Goal: Information Seeking & Learning: Learn about a topic

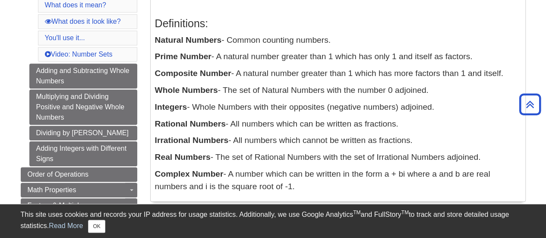
scroll to position [173, 0]
click at [330, 42] on p "Natural Numbers - Common counting numbers." at bounding box center [338, 40] width 366 height 13
click at [335, 38] on p "Natural Numbers - Common counting numbers." at bounding box center [338, 40] width 366 height 13
click at [333, 39] on p "Natural Numbers - Common counting numbers." at bounding box center [338, 40] width 366 height 13
click at [332, 41] on p "Natural Numbers - Common counting numbers." at bounding box center [338, 40] width 366 height 13
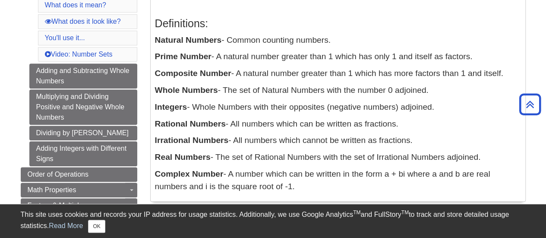
click at [332, 40] on p "Natural Numbers - Common counting numbers." at bounding box center [338, 40] width 366 height 13
drag, startPoint x: 332, startPoint y: 40, endPoint x: 176, endPoint y: 44, distance: 156.3
click at [156, 44] on p "Natural Numbers - Common counting numbers." at bounding box center [338, 40] width 366 height 13
copy p "Natural Numbers - Common counting numbers."
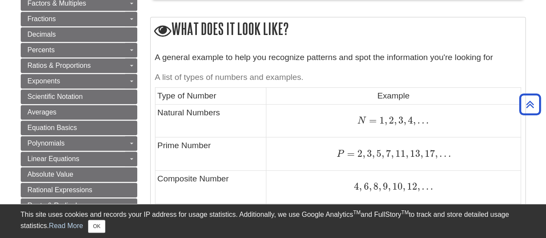
scroll to position [388, 0]
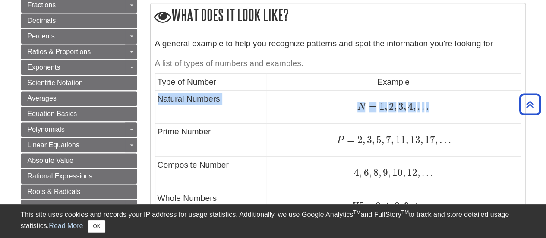
drag, startPoint x: 155, startPoint y: 98, endPoint x: 443, endPoint y: 104, distance: 287.5
click at [435, 104] on tr "Natural Numbers N = 1 , 2 , 3 , 4 , . . . N = 1 , 2 , 3 , 4 , . . ." at bounding box center [338, 106] width 366 height 33
copy tr "Natural Numbers N = 1 , 2 , 3 , 4 , . . ."
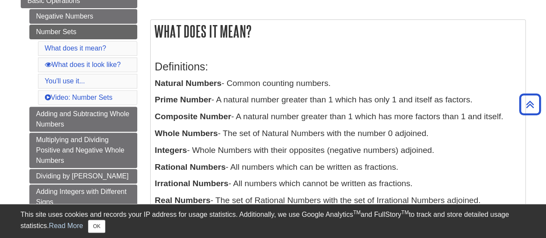
scroll to position [173, 0]
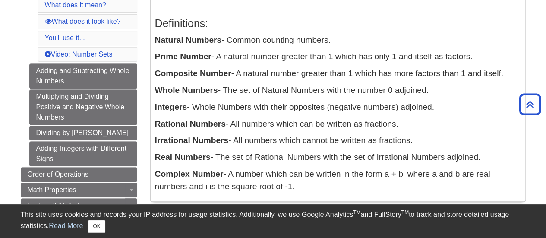
drag, startPoint x: 430, startPoint y: 89, endPoint x: 248, endPoint y: 78, distance: 182.5
click at [154, 92] on div "Definitions: Natural Numbers - Common counting numbers. Prime Number - A natura…" at bounding box center [338, 102] width 375 height 197
copy p "Whole Numbers - The set of Natural Numbers with the number 0 adjoined."
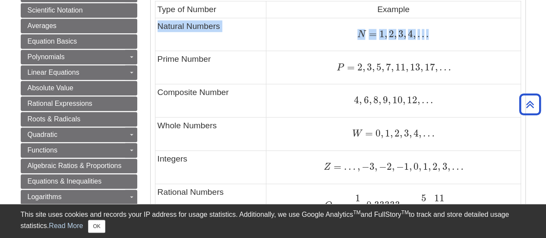
scroll to position [475, 0]
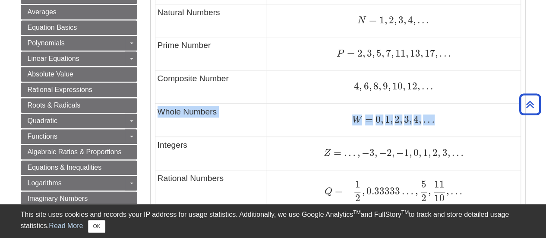
drag, startPoint x: 159, startPoint y: 108, endPoint x: 431, endPoint y: 122, distance: 272.7
click at [431, 122] on tr "Whole Numbers W = 0 , 1 , 2 , 3 , 4 , … W = 0 , 1 , 2 , 3 , 4 , …" at bounding box center [338, 119] width 366 height 33
copy tr "Whole Numbers W = 0 , 1 , 2 , 3 , 4 , …"
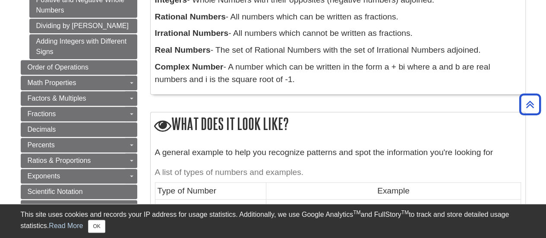
scroll to position [216, 0]
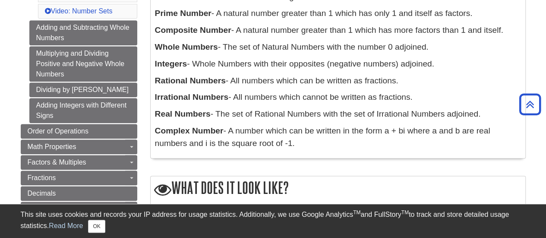
drag, startPoint x: 154, startPoint y: 63, endPoint x: 440, endPoint y: 62, distance: 286.2
click at [440, 62] on div "Definitions: Natural Numbers - Common counting numbers. Prime Number - A natura…" at bounding box center [338, 59] width 375 height 197
copy p "Integers - Whole Numbers with their opposites (negative numbers) adjoined."
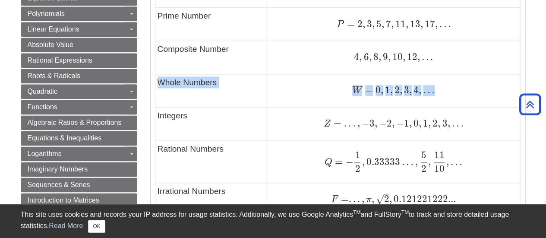
scroll to position [518, 0]
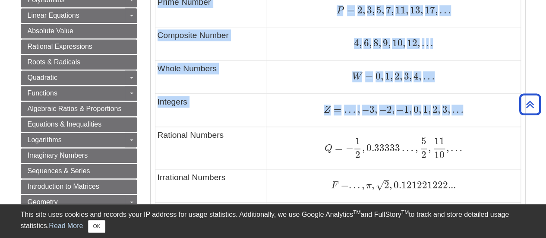
drag, startPoint x: 471, startPoint y: 107, endPoint x: 152, endPoint y: 101, distance: 319.1
click at [152, 101] on div "A general example to help you recognize patterns and spot the information you'r…" at bounding box center [338, 109] width 375 height 410
click at [193, 107] on td "Integers" at bounding box center [210, 109] width 111 height 33
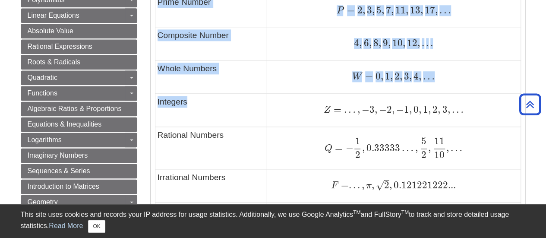
drag, startPoint x: 154, startPoint y: 100, endPoint x: 199, endPoint y: 107, distance: 45.4
click at [199, 107] on div "A general example to help you recognize patterns and spot the information you'r…" at bounding box center [338, 109] width 375 height 410
click at [200, 107] on td "Integers" at bounding box center [210, 109] width 111 height 33
click at [197, 107] on td "Integers" at bounding box center [210, 109] width 111 height 33
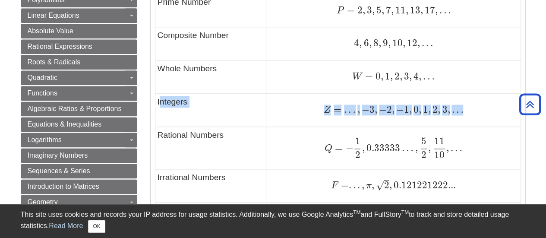
drag, startPoint x: 467, startPoint y: 110, endPoint x: 158, endPoint y: 100, distance: 309.7
click at [158, 100] on tr "Integers Z = … , − 3 , − 2 , − 1 , 0 , 1 , 2 , 3 , … Z = … , − 3 , − 2 , − 1 , …" at bounding box center [338, 109] width 366 height 33
click at [158, 100] on td "Integers" at bounding box center [210, 109] width 111 height 33
drag, startPoint x: 465, startPoint y: 107, endPoint x: 155, endPoint y: 101, distance: 309.5
click at [155, 101] on tr "Integers Z = … , − 3 , − 2 , − 1 , 0 , 1 , 2 , 3 , … Z = … , − 3 , − 2 , − 1 , …" at bounding box center [338, 109] width 366 height 33
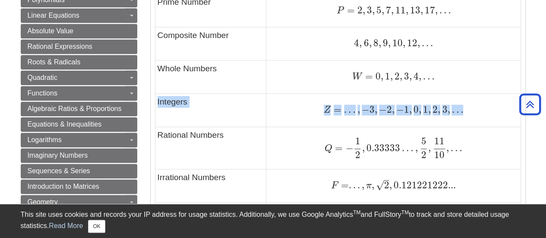
copy tr "Integers Z = … , − 3 , − 2 , − 1 , 0 , 1 , 2 , 3 , …"
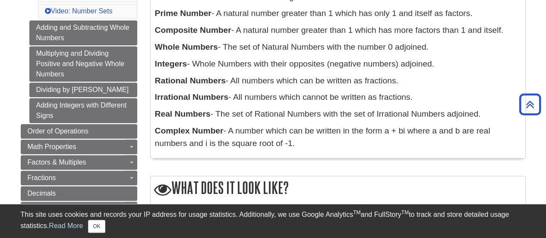
scroll to position [173, 0]
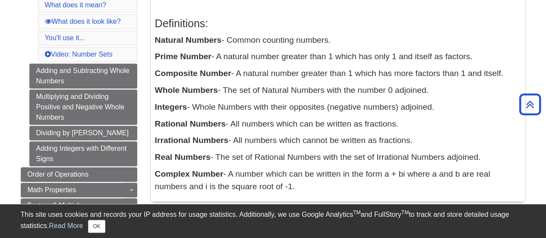
drag, startPoint x: 155, startPoint y: 56, endPoint x: 476, endPoint y: 60, distance: 321.2
click at [476, 60] on p "Prime Number - A natural number greater than 1 which has only 1 and itself as f…" at bounding box center [338, 57] width 366 height 13
copy p "Prime Number - A natural number greater than 1 which has only 1 and itself as f…"
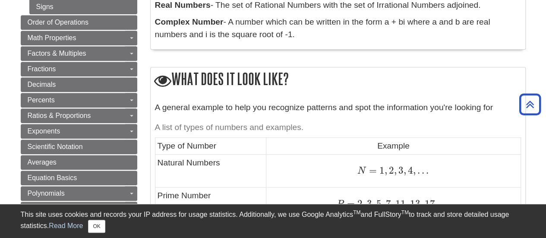
scroll to position [388, 0]
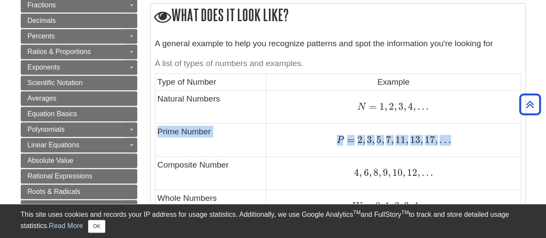
drag, startPoint x: 157, startPoint y: 130, endPoint x: 394, endPoint y: 148, distance: 237.2
click at [394, 148] on tr "Prime Number P = 2 , 3 , 5 , 7 , 11 , 13 , 17 , … P = 2 , 3 , 5 , 7 , 11 , 13 ,…" at bounding box center [338, 139] width 366 height 33
copy tr "Prime Number P = 2 , 3 , 5 , 7 , 11 , 13 , 17 , …"
click at [282, 136] on div "P = 2 , 3 , 5 , 7 , 11 , 13 , 17 , … P = 2 , 3 , 5 , 7 , 11 , 13 , 17 , …" at bounding box center [392, 140] width 249 height 12
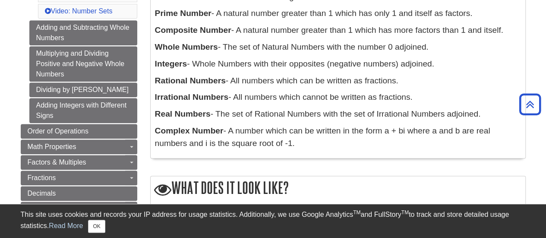
scroll to position [173, 0]
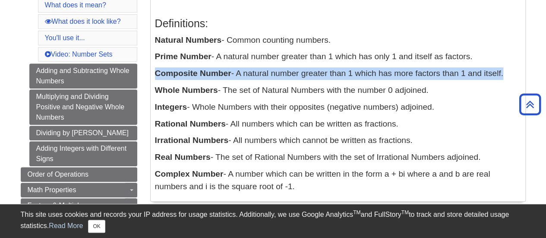
drag, startPoint x: 504, startPoint y: 73, endPoint x: 157, endPoint y: 70, distance: 347.5
click at [157, 70] on p "Composite Number - A natural number greater than 1 which has more factors than …" at bounding box center [338, 73] width 366 height 13
copy p "Composite Number - A natural number greater than 1 which has more factors than …"
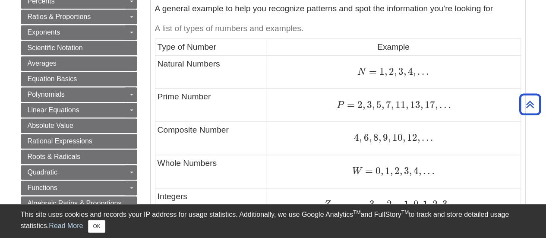
scroll to position [432, 0]
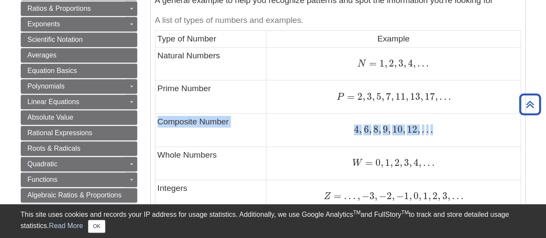
drag, startPoint x: 158, startPoint y: 119, endPoint x: 441, endPoint y: 131, distance: 283.4
click at [440, 131] on tr "Composite Number 4 , 6 , 8 , 9 , 10 , 12 , . . . 4 , 6 , 8 , 9 , 10 , 12 , . . ." at bounding box center [338, 130] width 366 height 33
copy tr "Composite Number 4 , 6 , 8 , 9 , 10 , 12 , . . ."
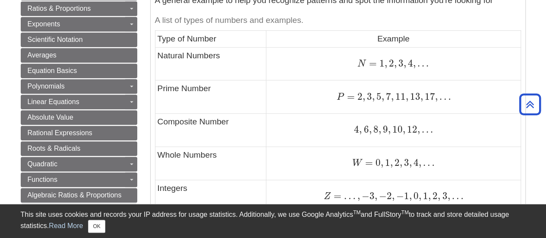
click at [247, 164] on td "Whole Numbers" at bounding box center [210, 162] width 111 height 33
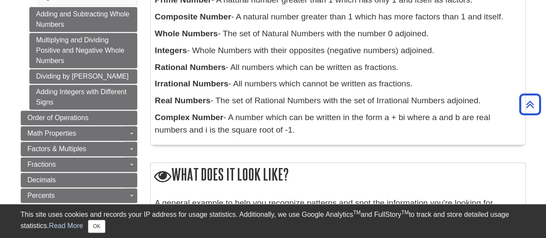
scroll to position [216, 0]
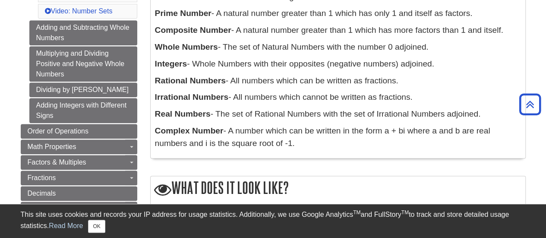
drag, startPoint x: 156, startPoint y: 78, endPoint x: 418, endPoint y: 74, distance: 262.0
click at [412, 76] on p "Rational Numbers - All numbers which can be written as fractions." at bounding box center [338, 81] width 366 height 13
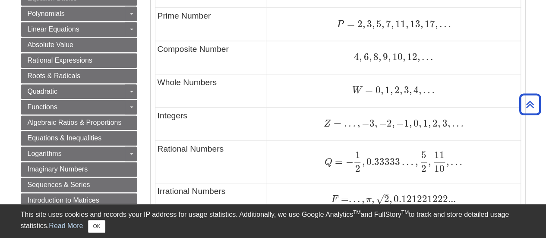
scroll to position [518, 0]
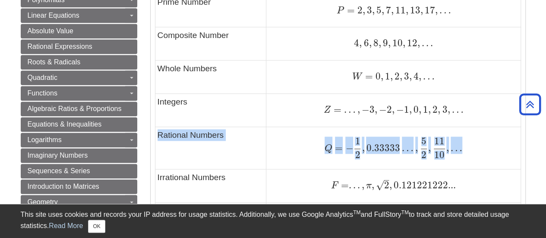
drag, startPoint x: 156, startPoint y: 131, endPoint x: 464, endPoint y: 154, distance: 308.2
click at [454, 158] on tr "Rational Numbers Q = − 1 2 , 0.33333 … , 5 2 , 11 10 , … Q = − 1 2 , 0.33333 … …" at bounding box center [338, 147] width 366 height 42
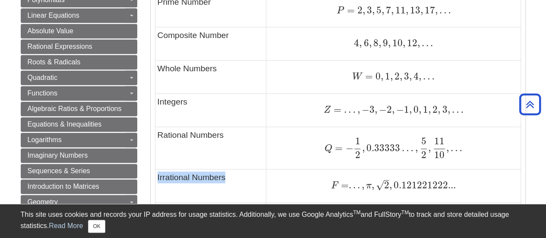
drag, startPoint x: 227, startPoint y: 179, endPoint x: 155, endPoint y: 180, distance: 71.7
click at [155, 180] on td "Irrational Numbers" at bounding box center [210, 185] width 111 height 33
drag, startPoint x: 219, startPoint y: 158, endPoint x: 222, endPoint y: 154, distance: 5.3
click at [222, 154] on td "Rational Numbers" at bounding box center [210, 147] width 111 height 42
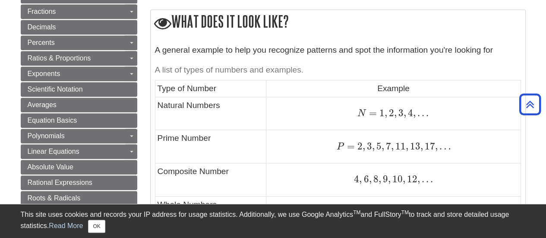
scroll to position [259, 0]
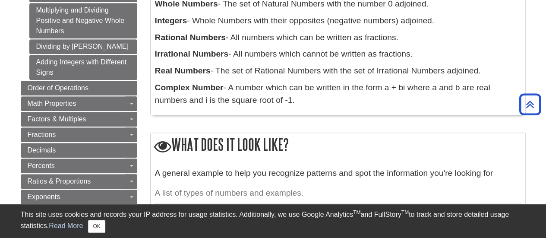
drag, startPoint x: 420, startPoint y: 54, endPoint x: 152, endPoint y: 58, distance: 268.5
click at [152, 58] on div "Definitions: Natural Numbers - Common counting numbers. Prime Number - A natura…" at bounding box center [338, 16] width 375 height 197
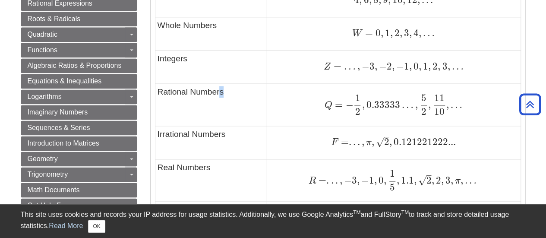
scroll to position [604, 0]
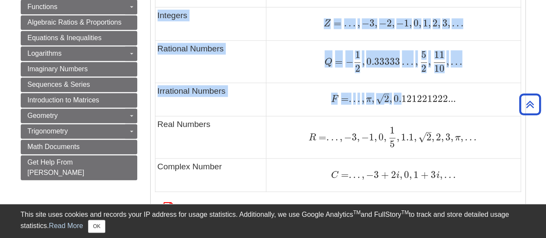
drag, startPoint x: 154, startPoint y: 87, endPoint x: 403, endPoint y: 103, distance: 250.0
click at [403, 103] on div "A general example to help you recognize patterns and spot the information you'r…" at bounding box center [338, 22] width 375 height 410
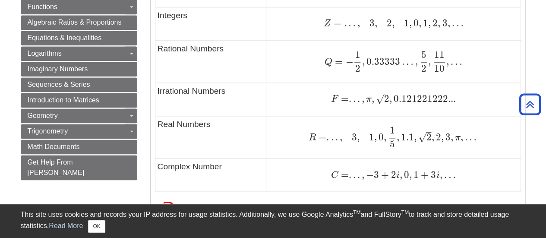
click at [438, 108] on td "F = . . . , π , 2 – √ , 0.121221222... F = . . . , π , 2 , 0.121221222..." at bounding box center [393, 98] width 254 height 33
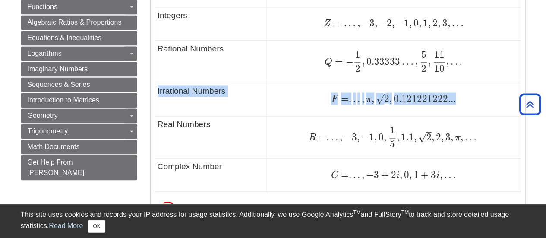
drag, startPoint x: 462, startPoint y: 96, endPoint x: 157, endPoint y: 91, distance: 304.8
click at [157, 91] on tr "Irrational Numbers F = . . . , π , 2 – √ , 0.121221222... F = . . . , π , 2 , 0…" at bounding box center [338, 98] width 366 height 33
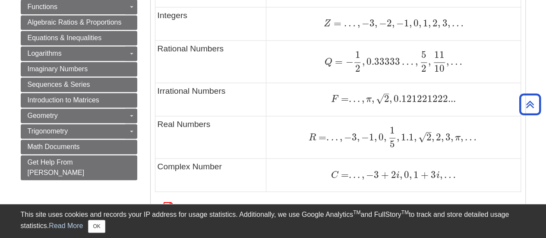
click at [281, 127] on div "R = . . . , − 3 , − 1 , 0 , 1 5 , 1.1 , 2 – √ , 2 , 3 , π , … R = . . . , − 3 ,…" at bounding box center [392, 136] width 249 height 21
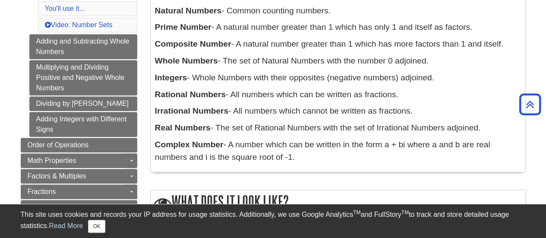
scroll to position [216, 0]
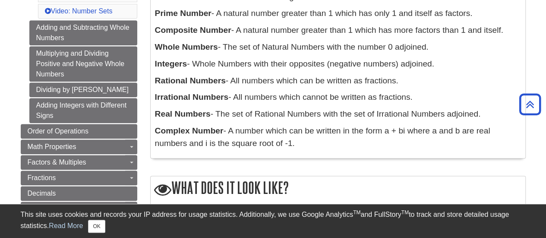
drag, startPoint x: 485, startPoint y: 111, endPoint x: 152, endPoint y: 114, distance: 332.4
click at [152, 114] on div "Definitions: Natural Numbers - Common counting numbers. Prime Number - A natura…" at bounding box center [338, 59] width 375 height 197
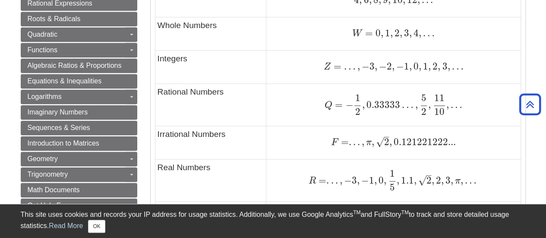
scroll to position [604, 0]
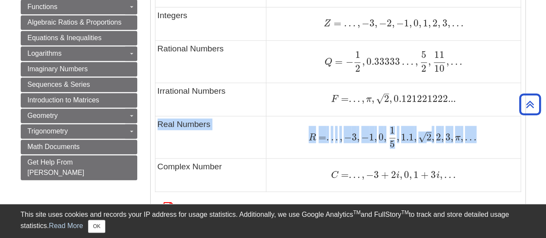
drag, startPoint x: 486, startPoint y: 133, endPoint x: 157, endPoint y: 122, distance: 329.5
click at [157, 122] on tr "Real Numbers R = . . . , − 3 , − 1 , 0 , 1 5 , 1.1 , 2 – √ , 2 , 3 , π , … R = …" at bounding box center [338, 137] width 366 height 42
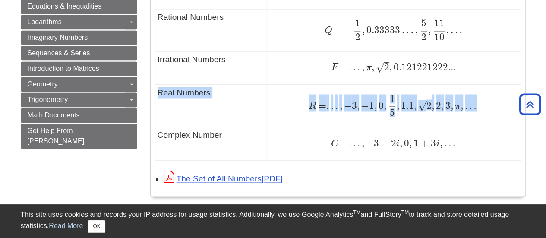
scroll to position [647, 0]
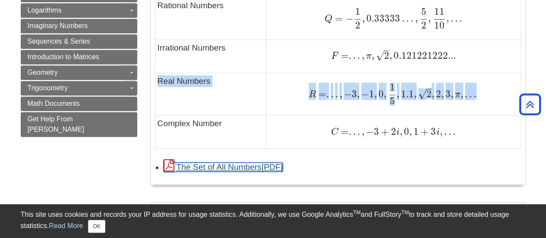
click at [230, 168] on link "The Set of All Numbers" at bounding box center [223, 166] width 119 height 9
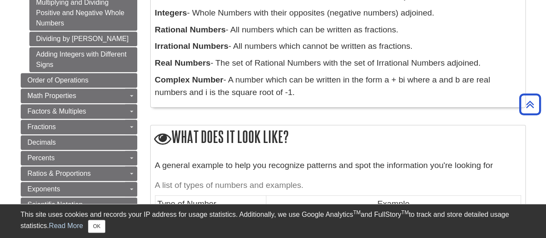
scroll to position [228, 0]
